Goal: Task Accomplishment & Management: Manage account settings

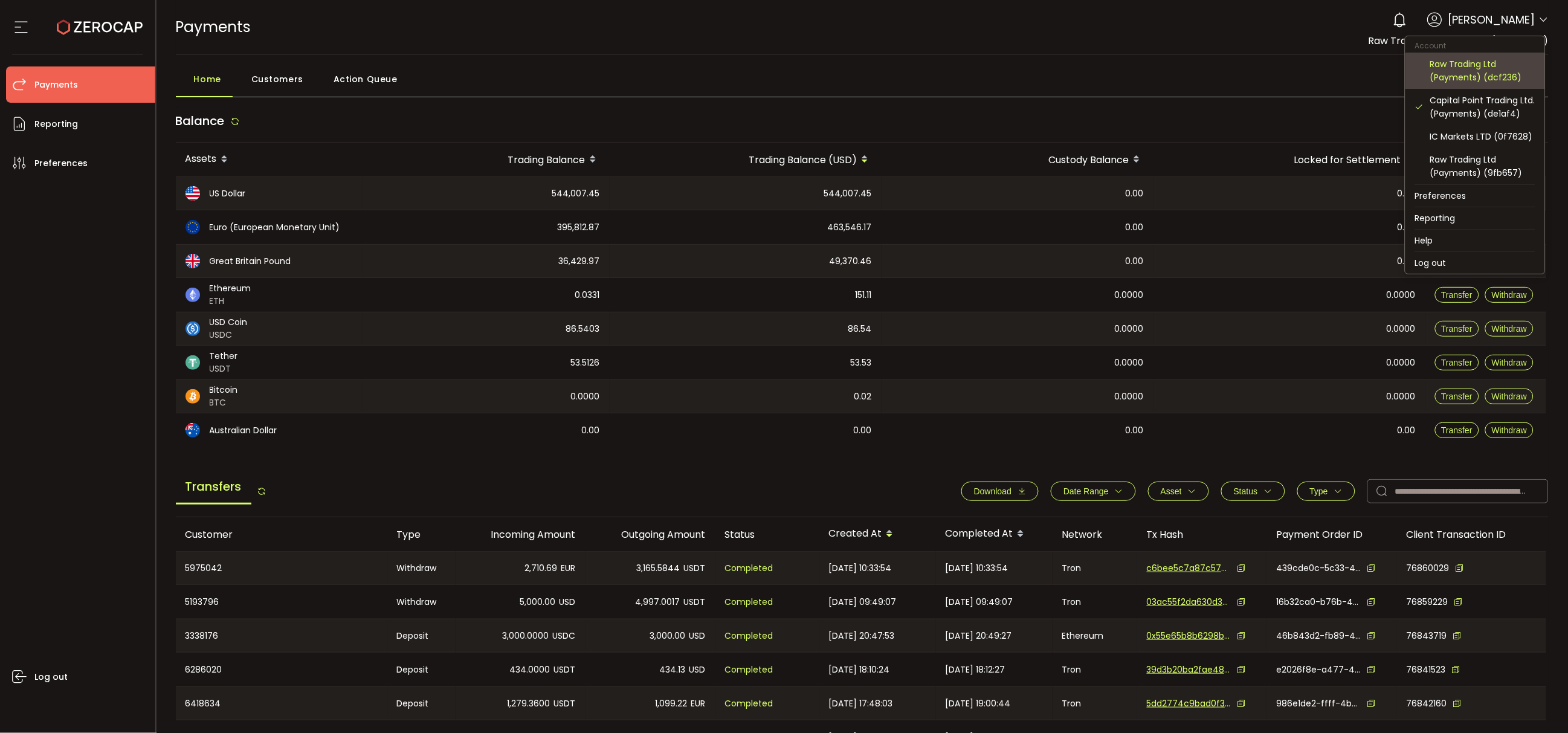
click at [1501, 67] on div "Raw Trading Ltd (Payments) (dcf236)" at bounding box center [1482, 71] width 105 height 26
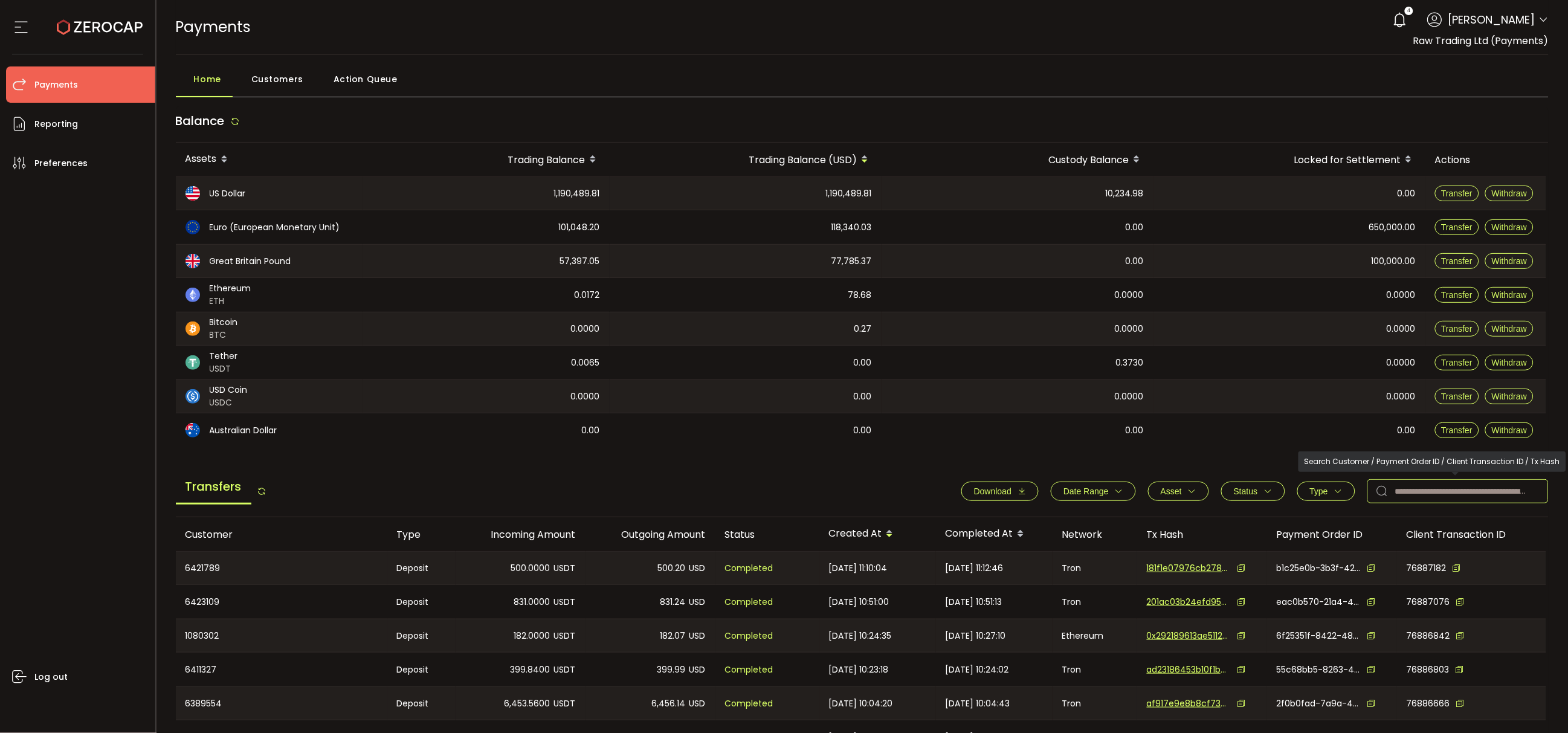
click at [1409, 491] on input "text" at bounding box center [1458, 491] width 181 height 25
paste input "*******"
type input "*******"
